Goal: Transaction & Acquisition: Purchase product/service

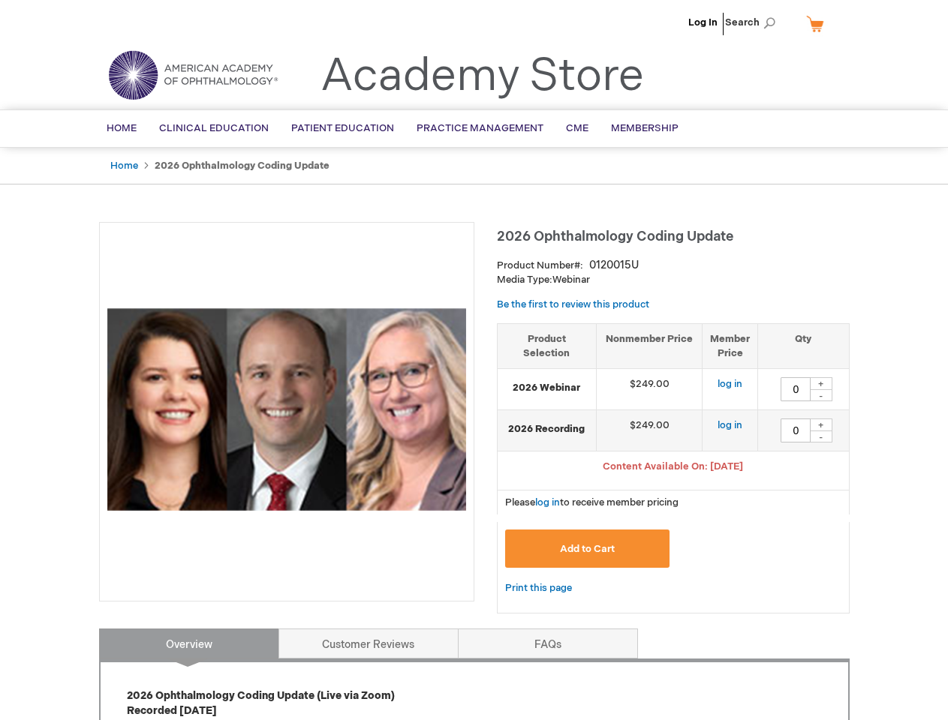
click at [473, 360] on div at bounding box center [286, 412] width 375 height 380
click at [754, 23] on span "Search" at bounding box center [753, 23] width 57 height 30
click at [673, 468] on span "Content Available On: [DATE]" at bounding box center [673, 467] width 140 height 12
click at [821, 383] on div "+" at bounding box center [821, 383] width 23 height 13
click at [821, 395] on div "-" at bounding box center [821, 395] width 23 height 12
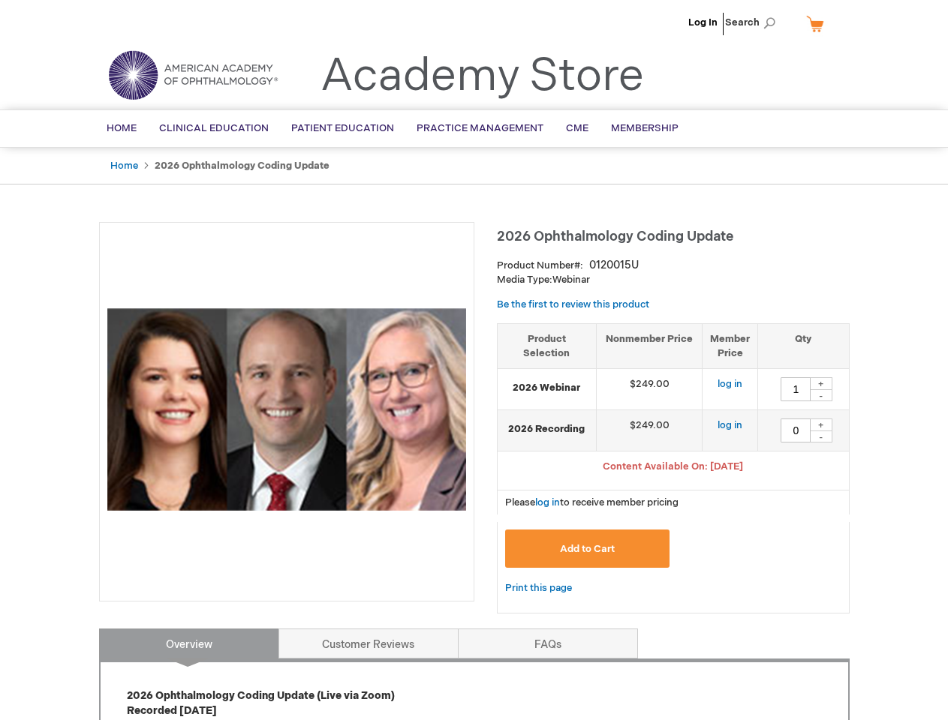
type input "0"
click at [821, 425] on div "+" at bounding box center [821, 425] width 23 height 13
click at [821, 437] on div "-" at bounding box center [821, 437] width 23 height 12
type input "0"
